Goal: Check status: Check status

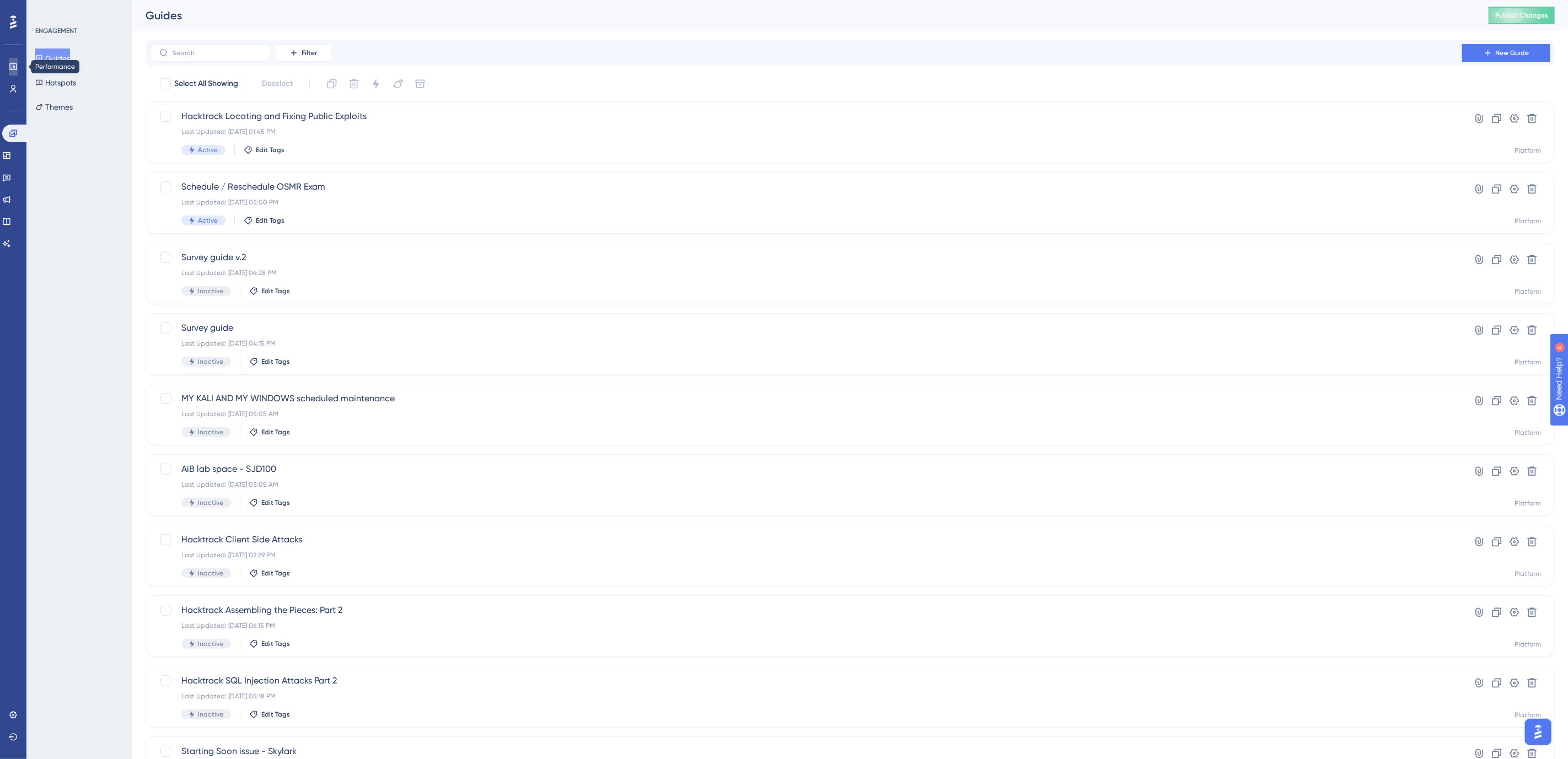
click at [11, 66] on icon at bounding box center [14, 67] width 9 height 9
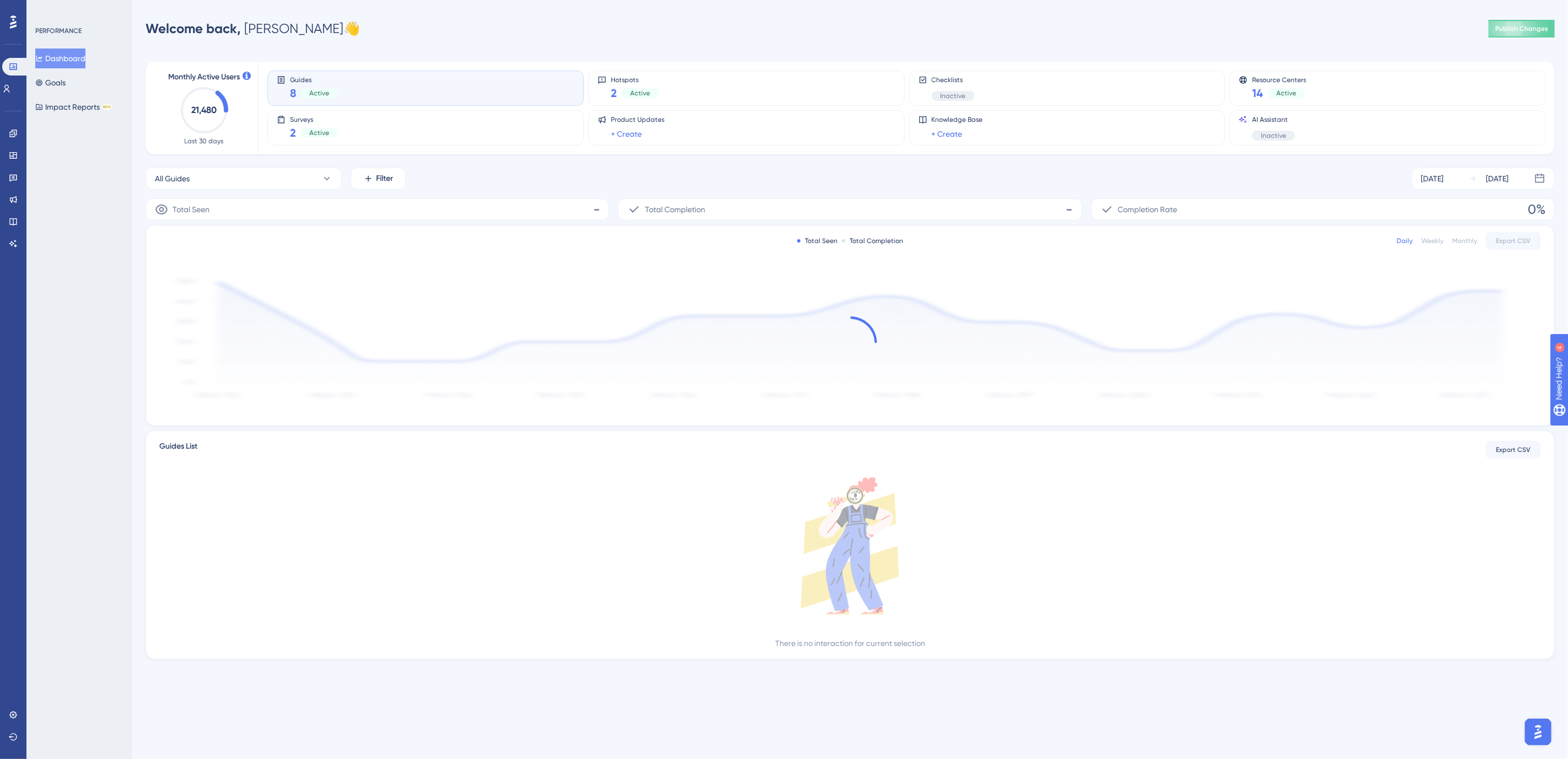
click at [15, 189] on div "Engagement Widgets Feedback Product Updates Knowledge Base AI Assistant" at bounding box center [14, 188] width 9 height 128
click at [9, 170] on link at bounding box center [14, 177] width 9 height 18
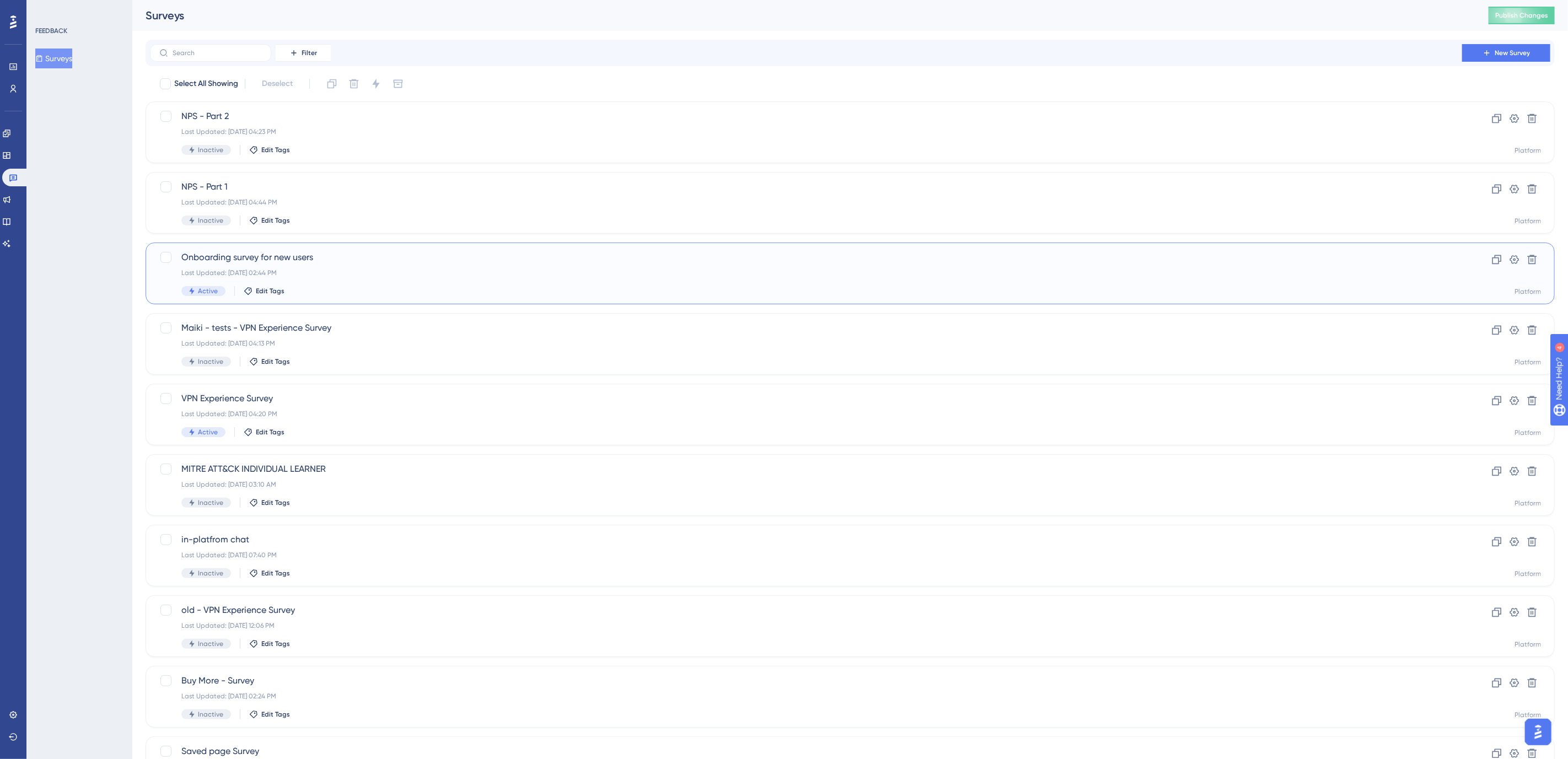
click at [211, 255] on span "Onboarding survey for new users" at bounding box center [805, 257] width 1249 height 13
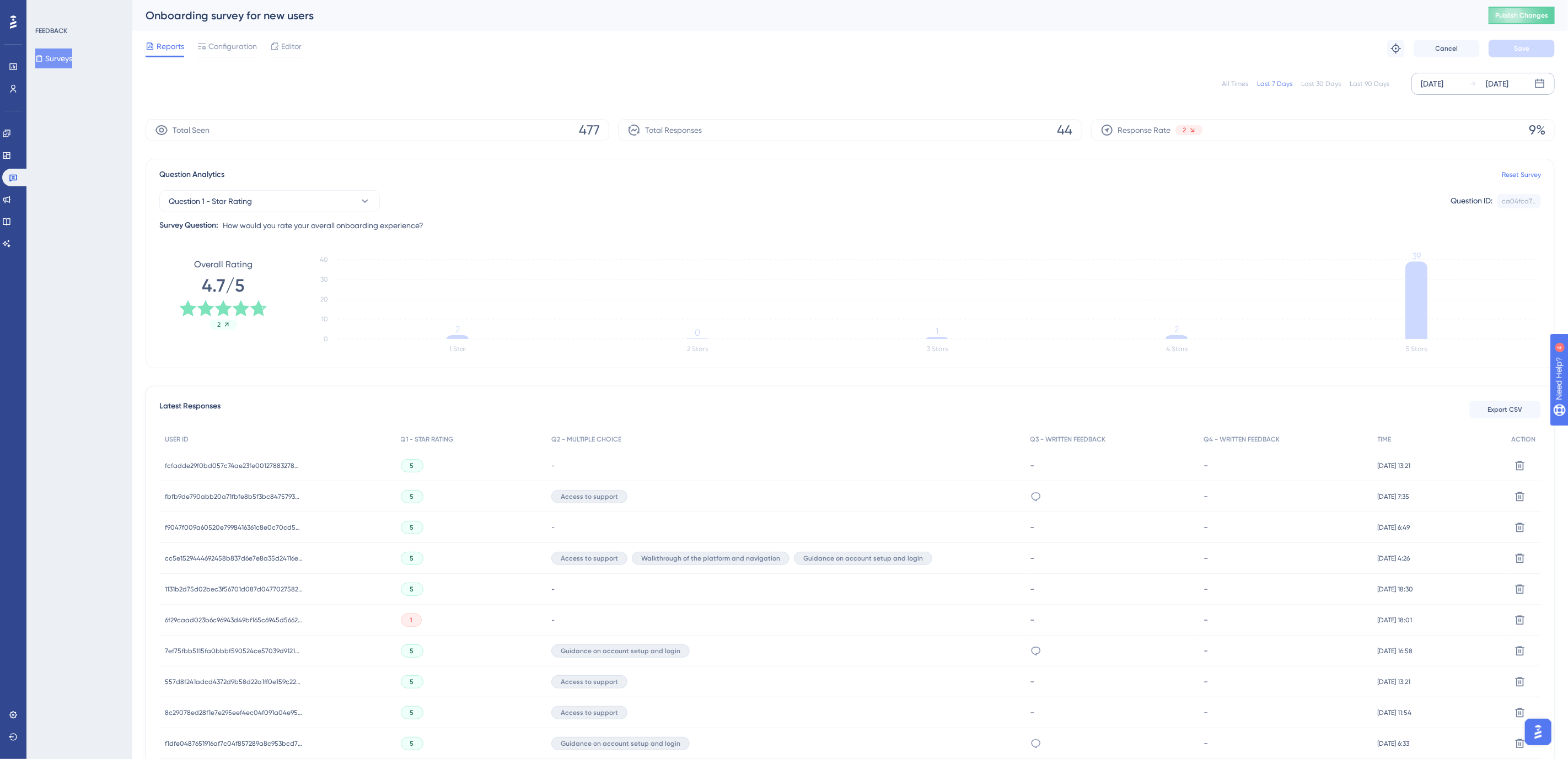
click at [1434, 82] on div "[DATE]" at bounding box center [1432, 83] width 23 height 13
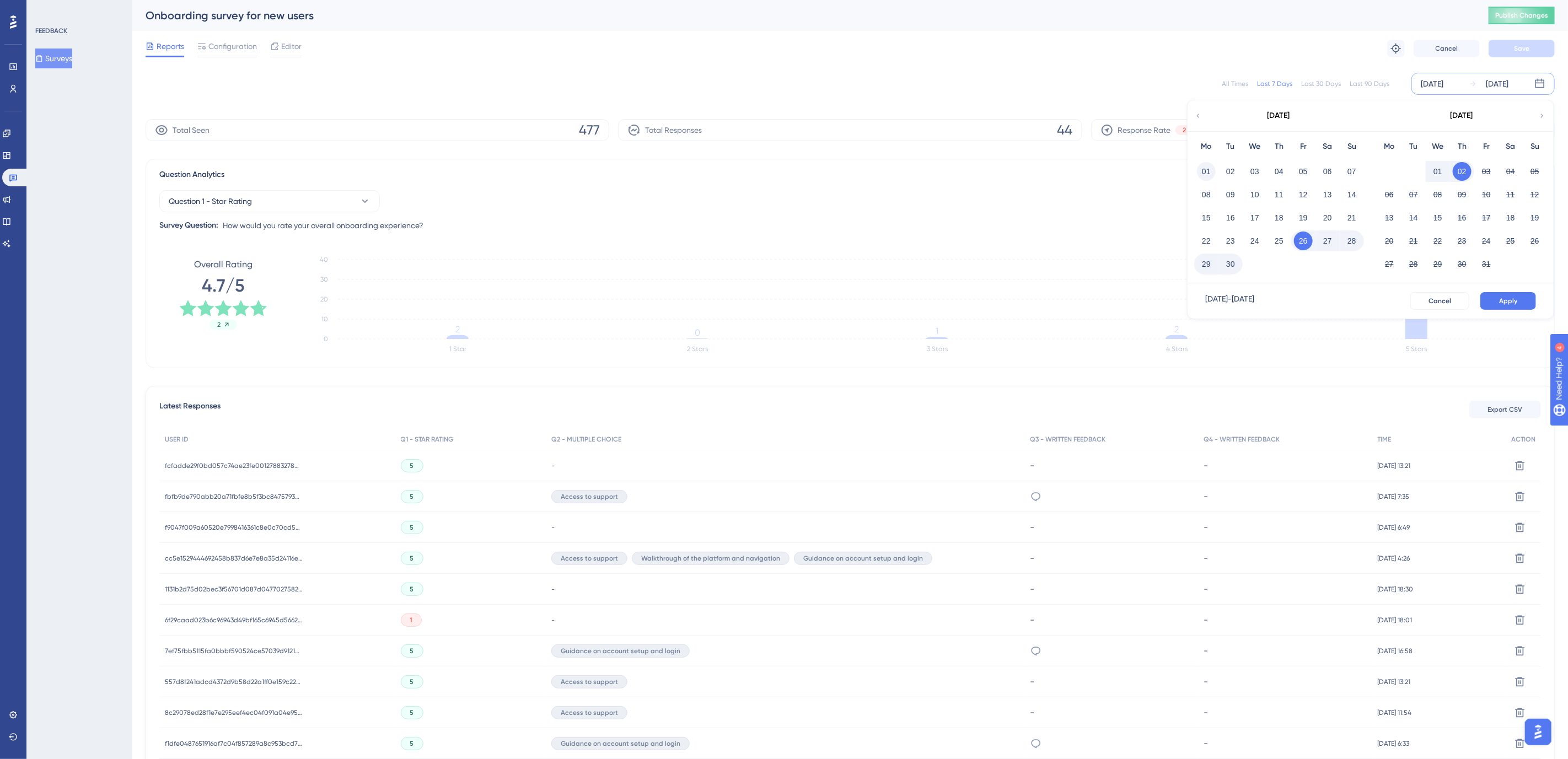
click at [1204, 169] on button "01" at bounding box center [1206, 171] width 19 height 19
click at [1515, 300] on span "Apply" at bounding box center [1508, 301] width 18 height 9
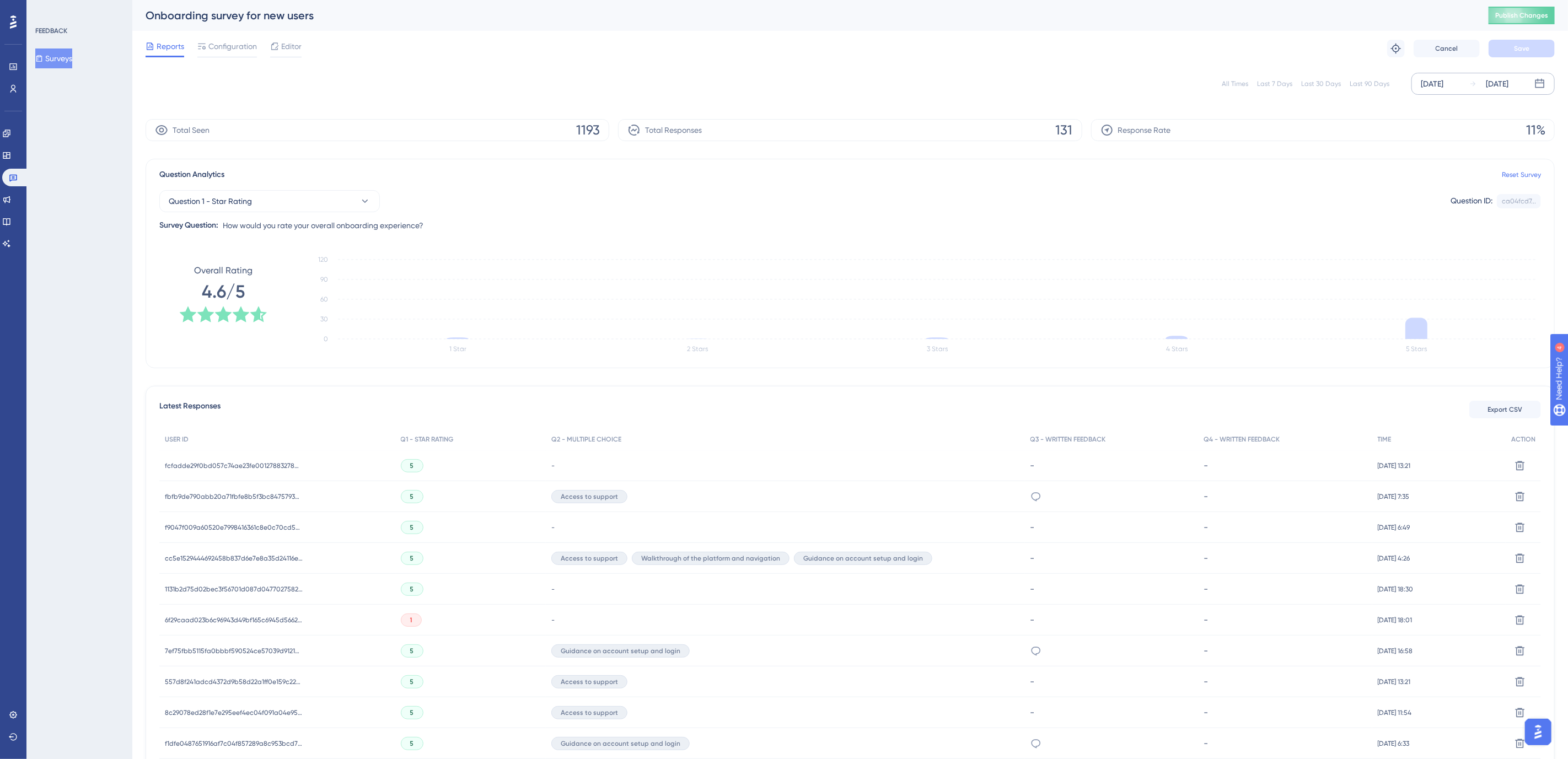
click at [122, 352] on div "FEEDBACK Surveys" at bounding box center [79, 379] width 106 height 759
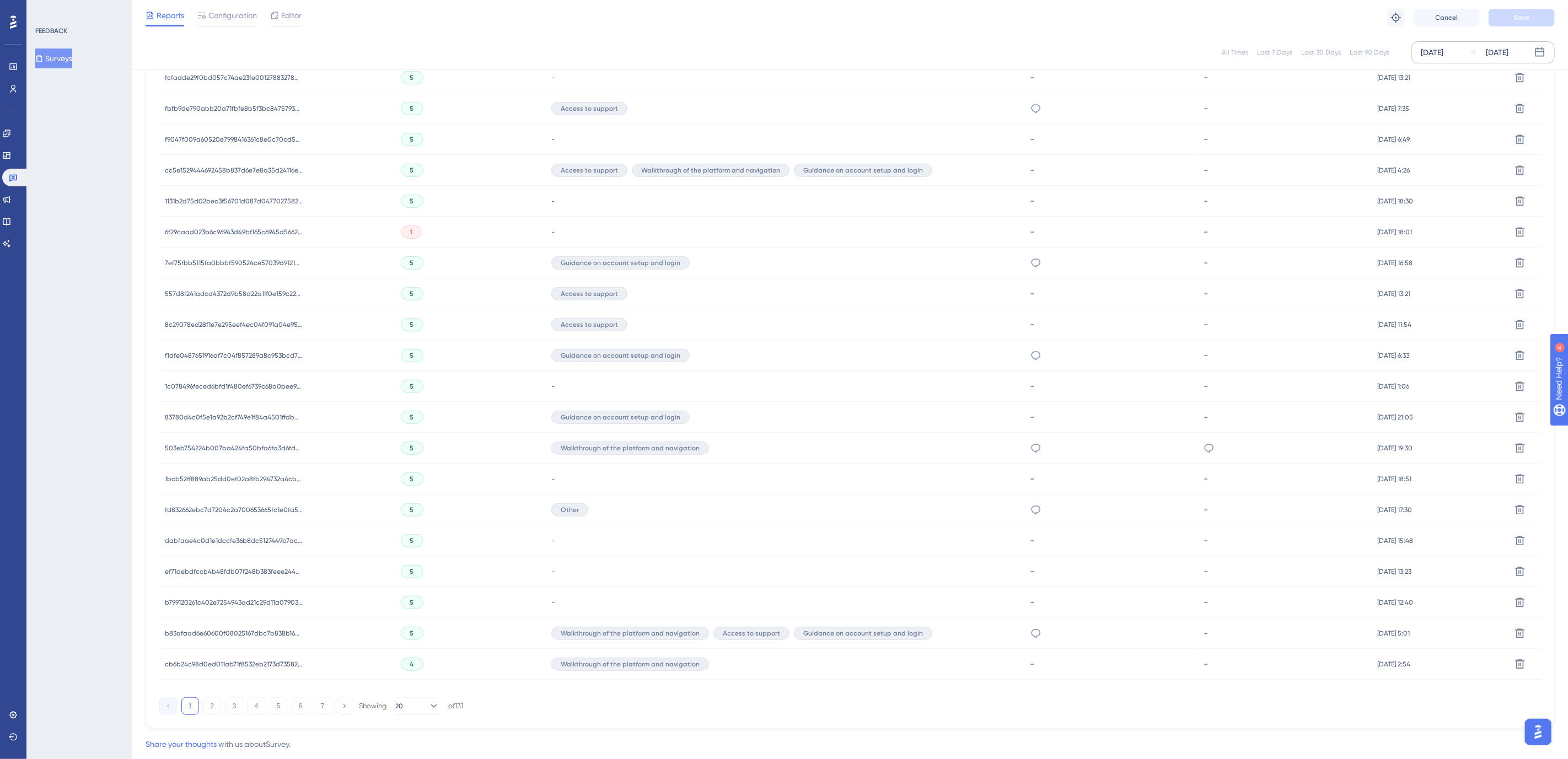
scroll to position [410, 0]
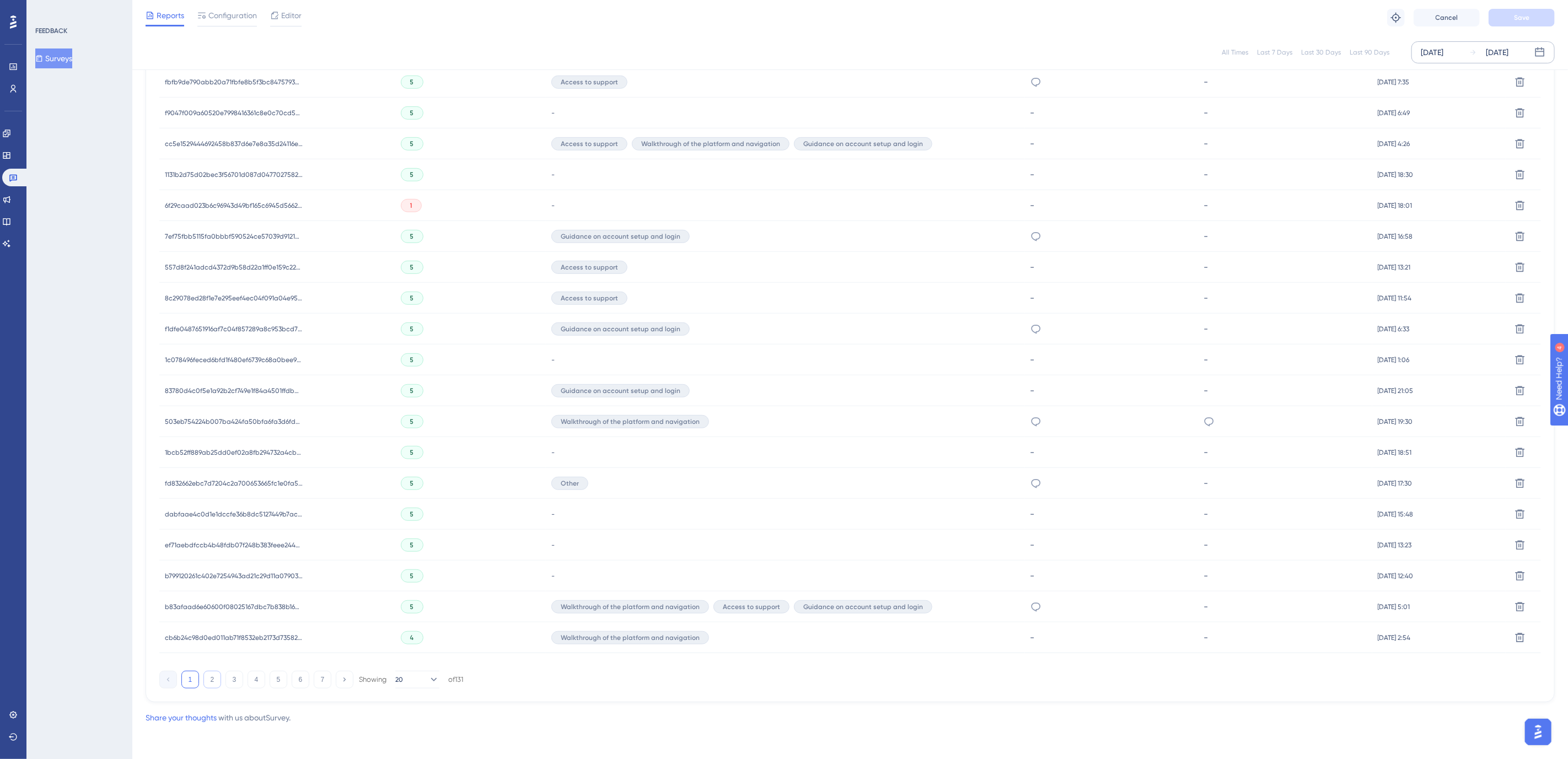
click at [211, 677] on button "2" at bounding box center [212, 680] width 18 height 18
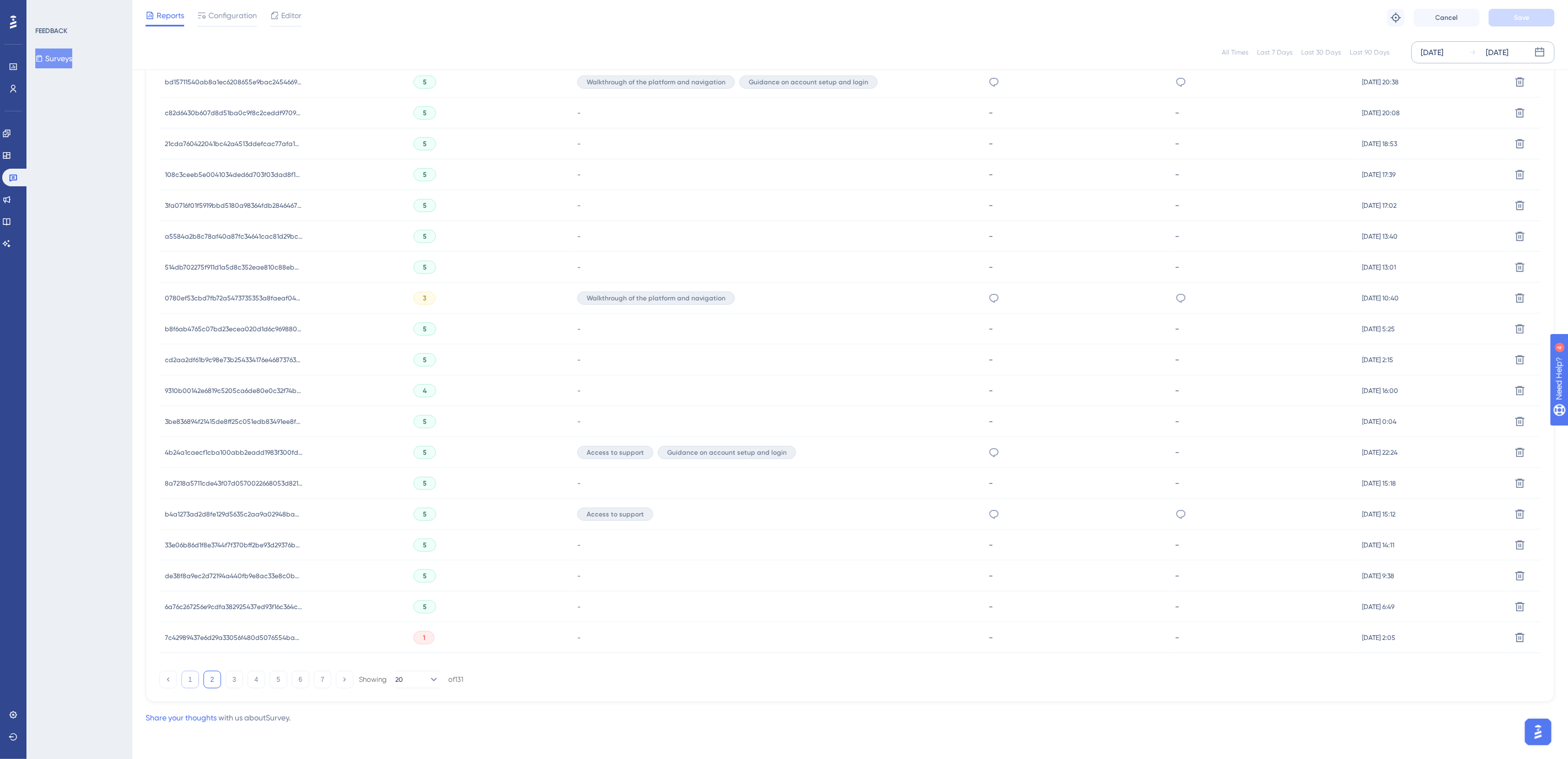
click at [193, 680] on button "1" at bounding box center [190, 680] width 18 height 18
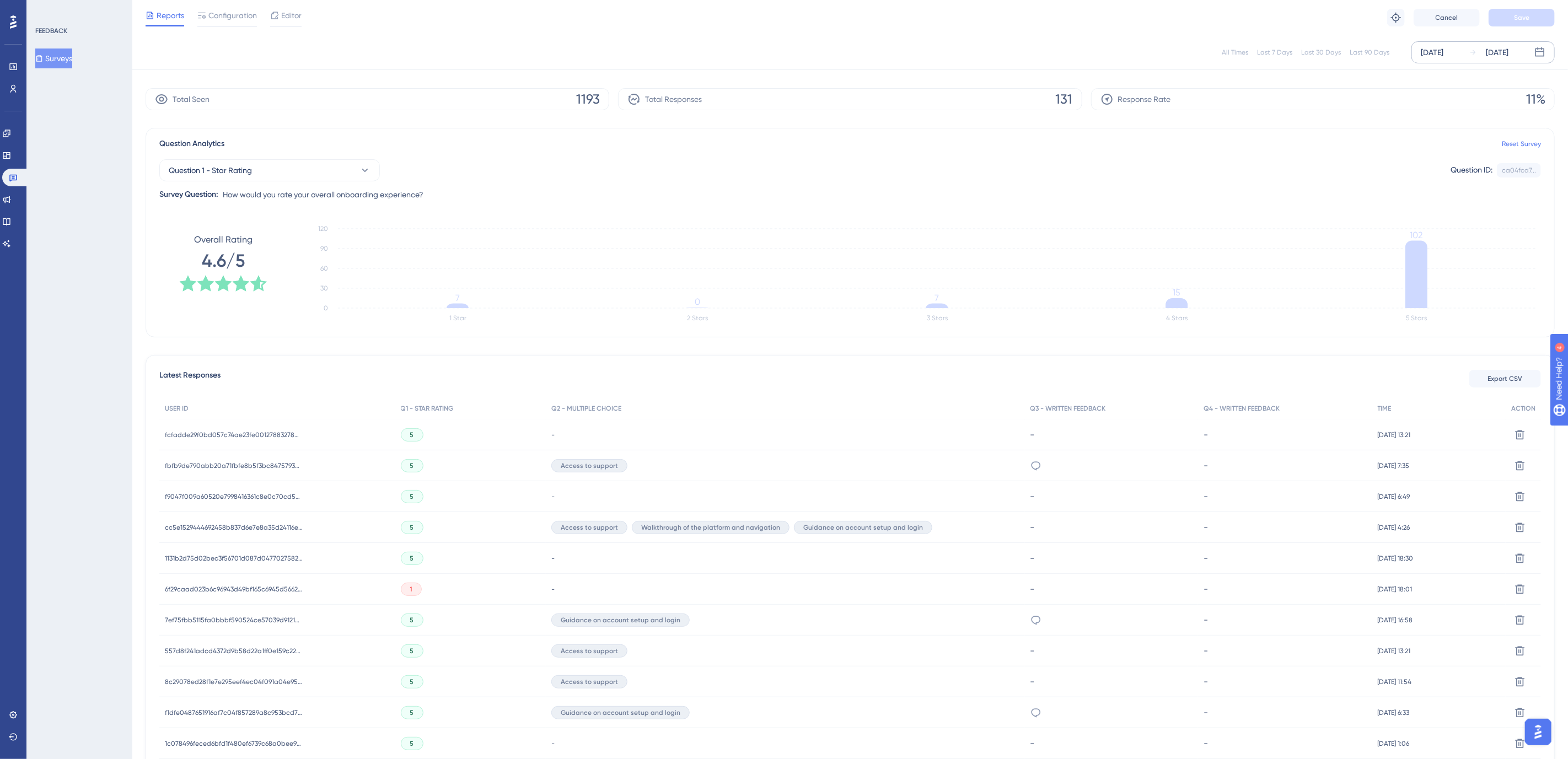
scroll to position [0, 0]
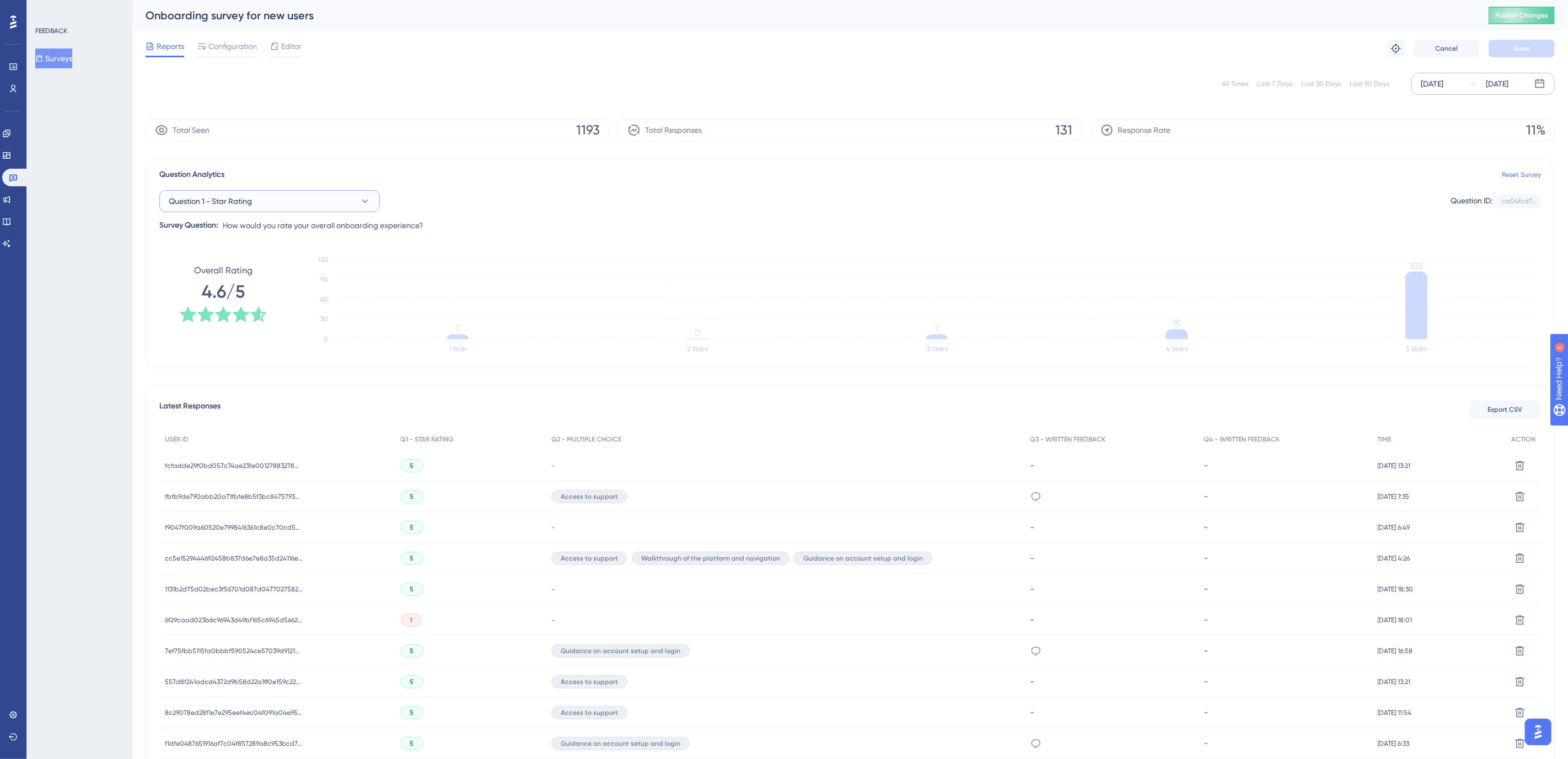
click at [279, 203] on button "Question 1 - Star Rating" at bounding box center [269, 201] width 221 height 22
click at [228, 46] on span "Configuration" at bounding box center [232, 46] width 48 height 13
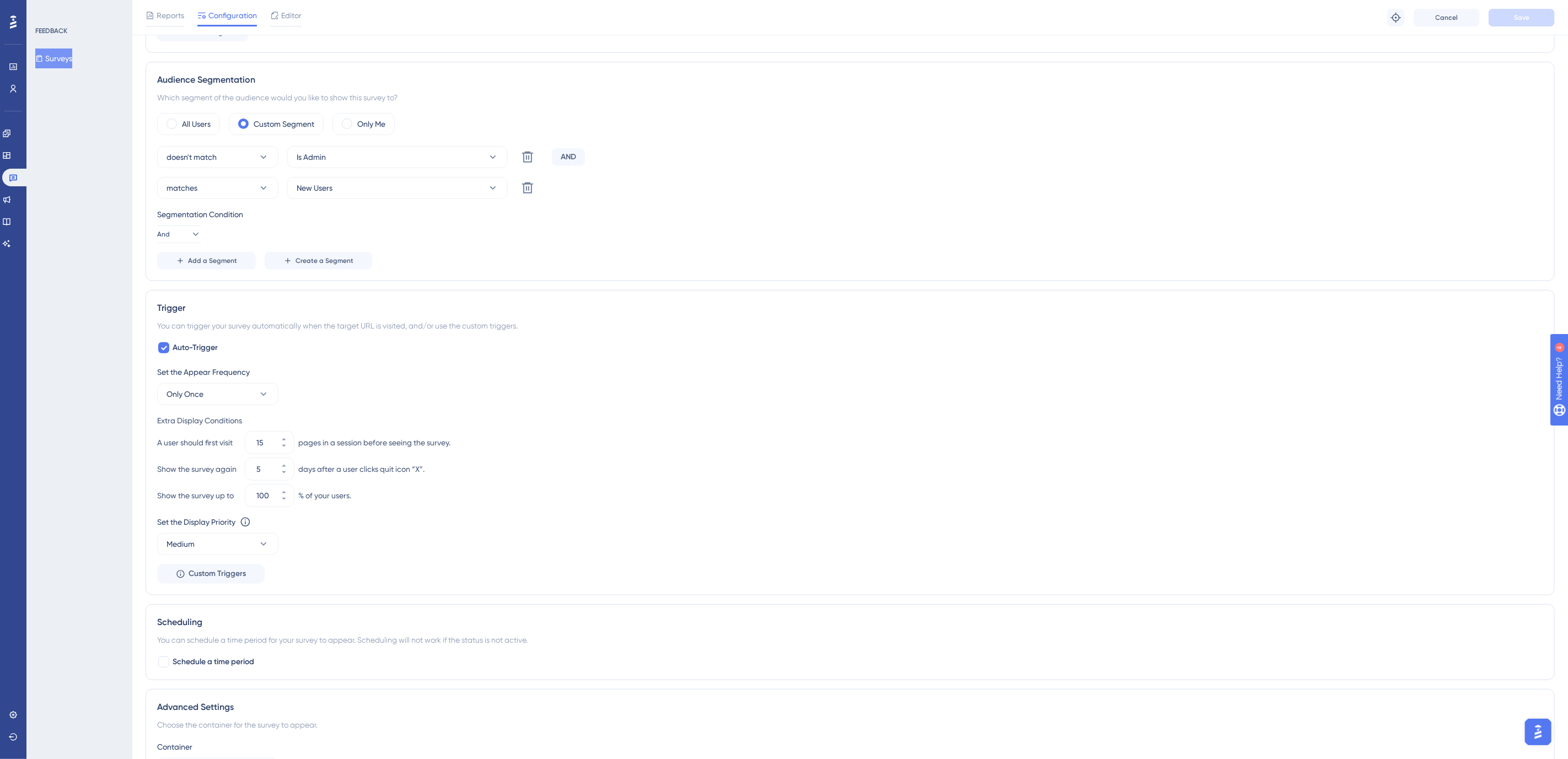
scroll to position [329, 0]
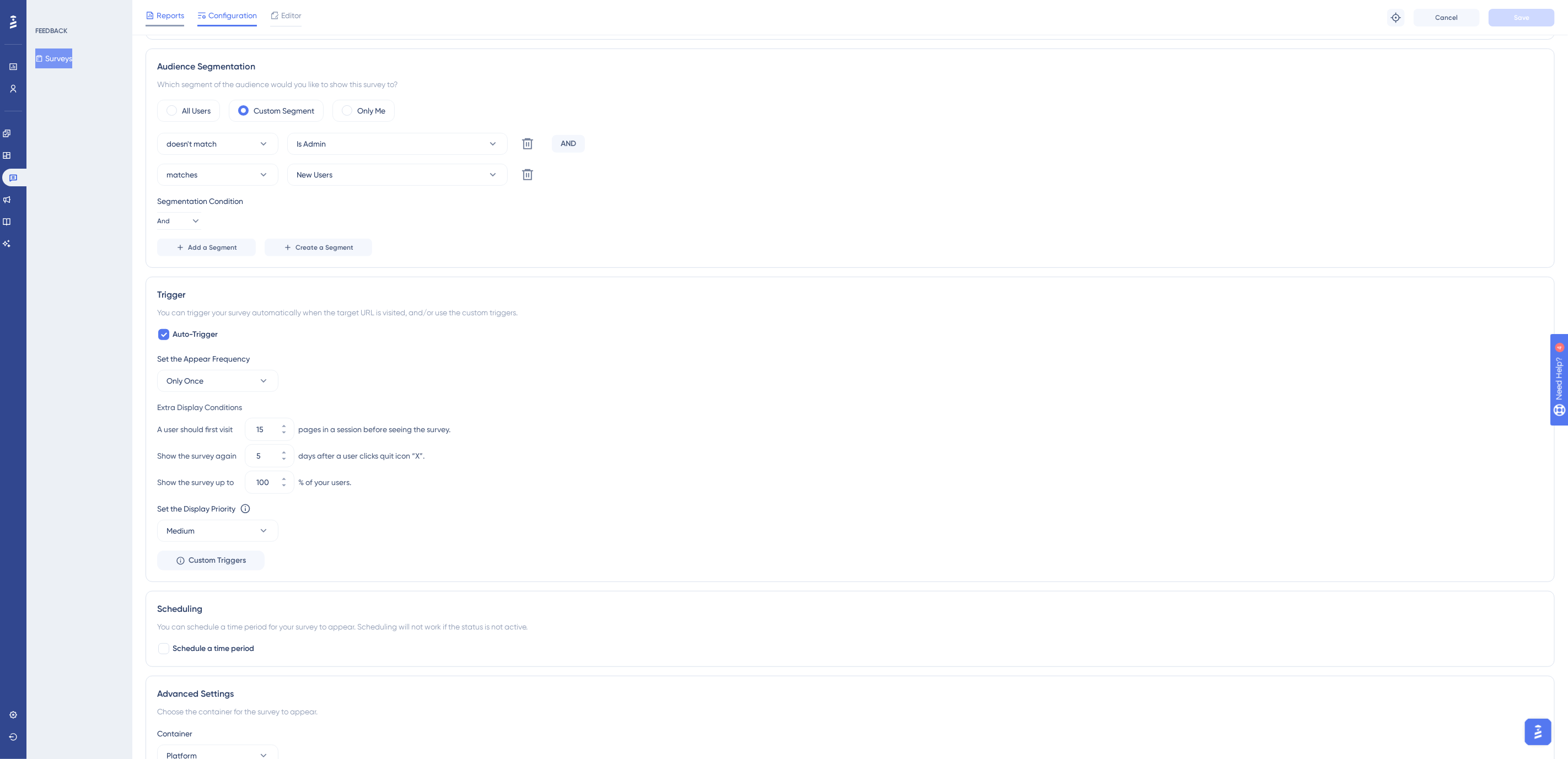
click at [166, 15] on span "Reports" at bounding box center [170, 15] width 28 height 13
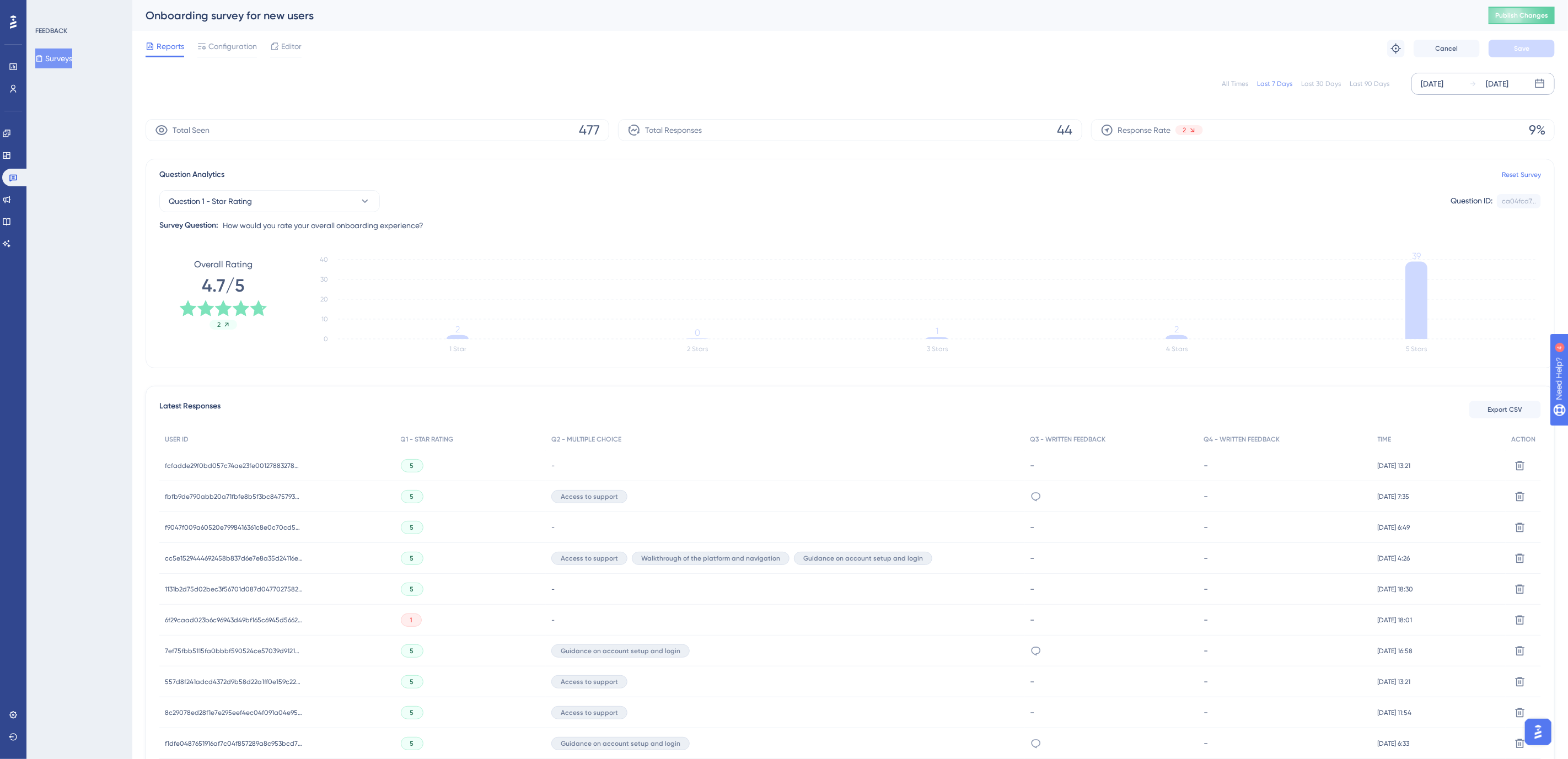
click at [1443, 89] on div "[DATE]" at bounding box center [1432, 83] width 23 height 13
click at [1323, 41] on div "Reports Configuration Editor Troubleshoot Cancel Save" at bounding box center [850, 48] width 1409 height 35
